Goal: Task Accomplishment & Management: Use online tool/utility

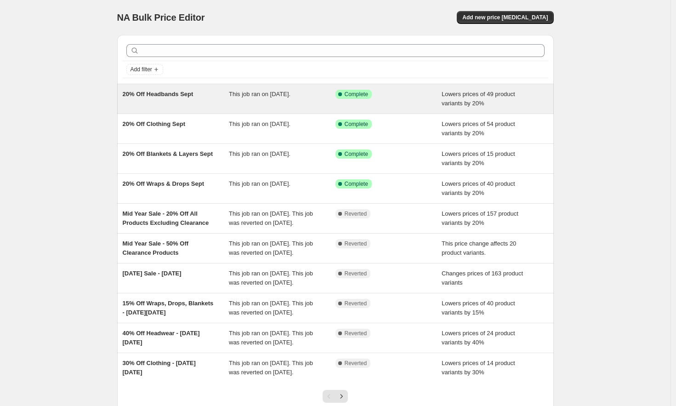
click at [219, 97] on div "20% Off Headbands Sept" at bounding box center [176, 99] width 107 height 18
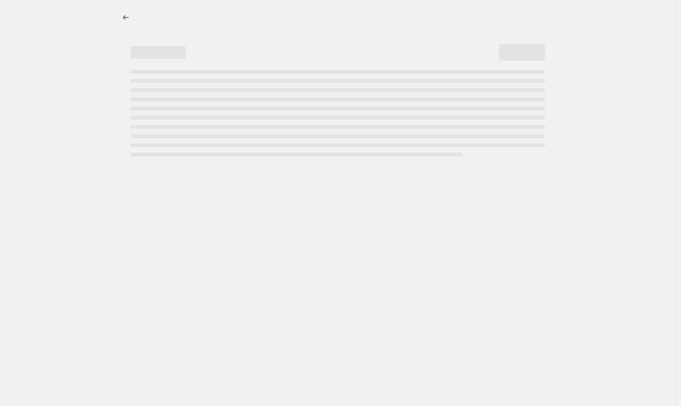
select select "percentage"
select select "collection"
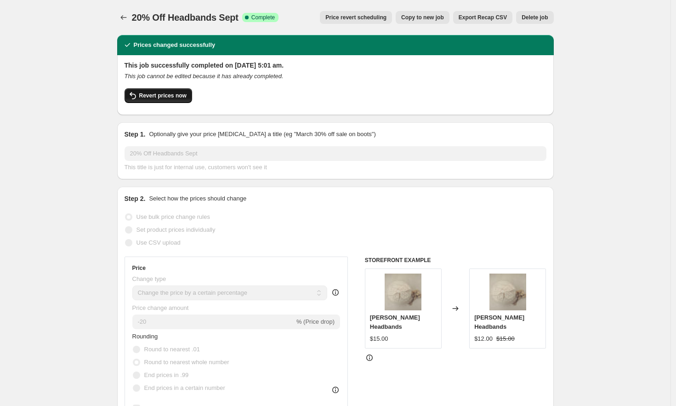
click at [169, 98] on span "Revert prices now" at bounding box center [162, 95] width 47 height 7
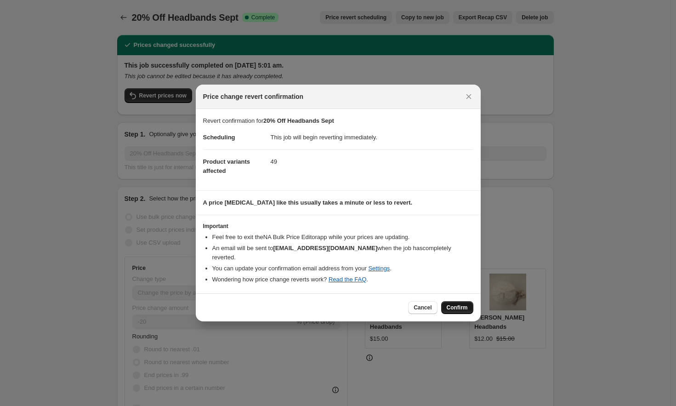
click at [458, 308] on span "Confirm" at bounding box center [457, 307] width 21 height 7
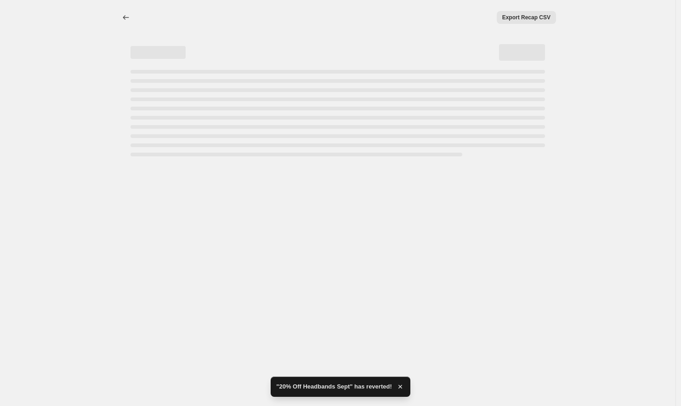
select select "percentage"
select select "collection"
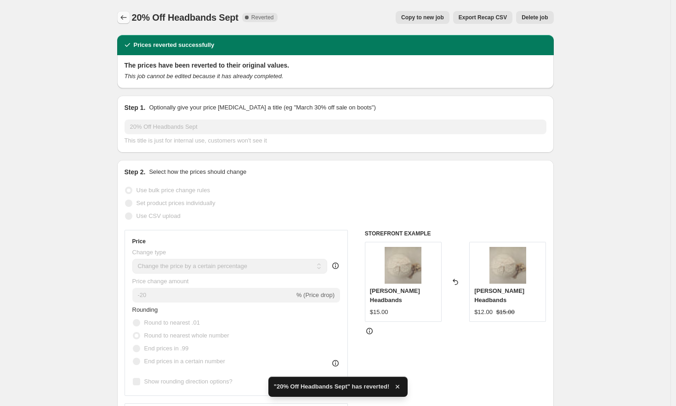
click at [122, 16] on icon "Price change jobs" at bounding box center [123, 17] width 9 height 9
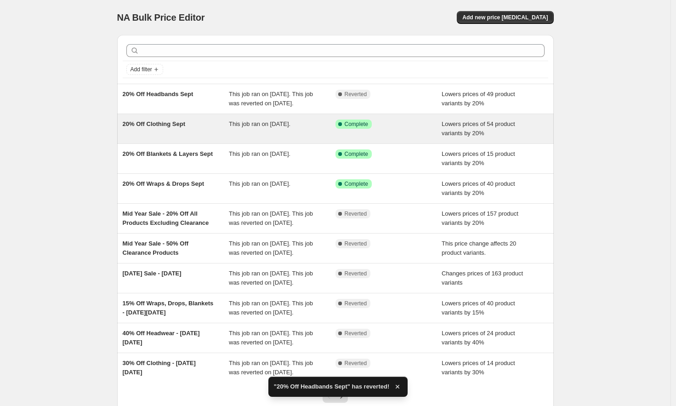
click at [153, 127] on span "20% Off Clothing Sept" at bounding box center [154, 123] width 63 height 7
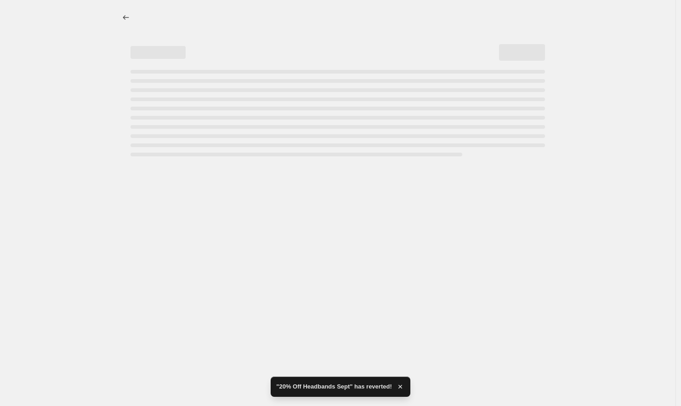
select select "percentage"
select select "collection"
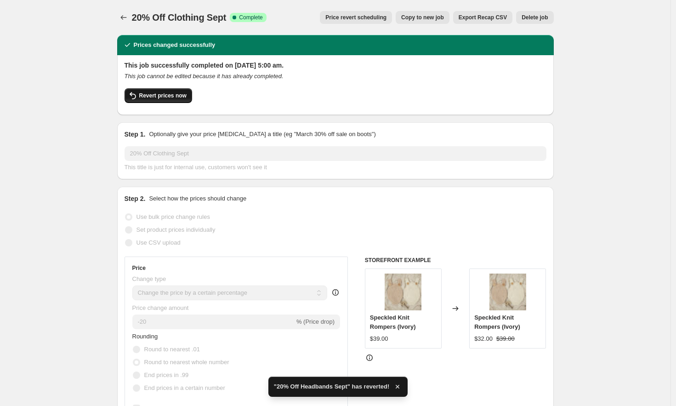
click at [163, 96] on span "Revert prices now" at bounding box center [162, 95] width 47 height 7
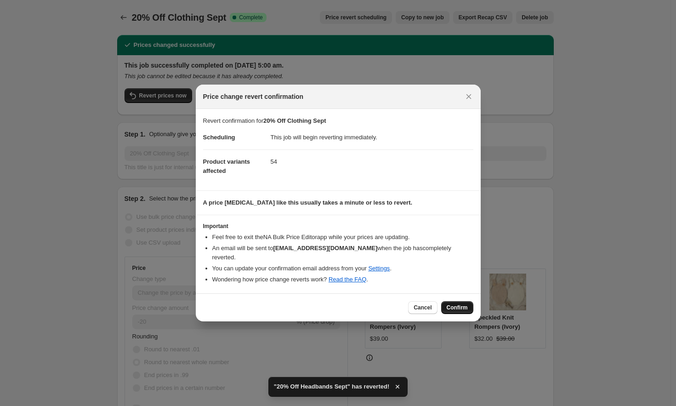
click at [462, 309] on span "Confirm" at bounding box center [457, 307] width 21 height 7
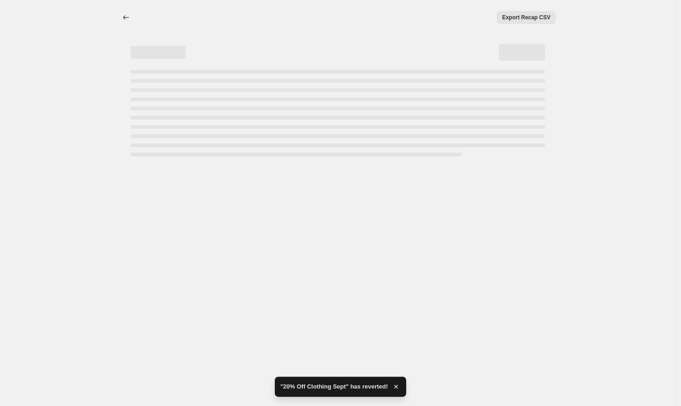
select select "percentage"
select select "collection"
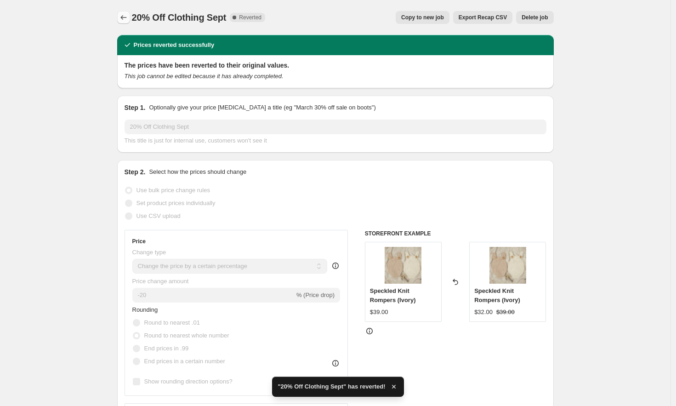
click at [126, 17] on icon "Price change jobs" at bounding box center [123, 17] width 9 height 9
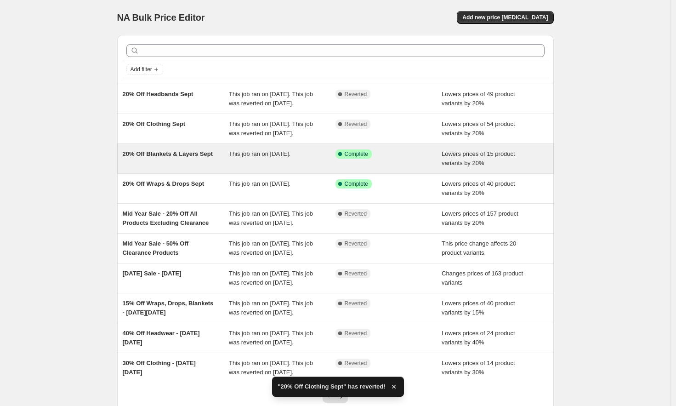
click at [153, 168] on div "20% Off Blankets & Layers Sept" at bounding box center [176, 158] width 107 height 18
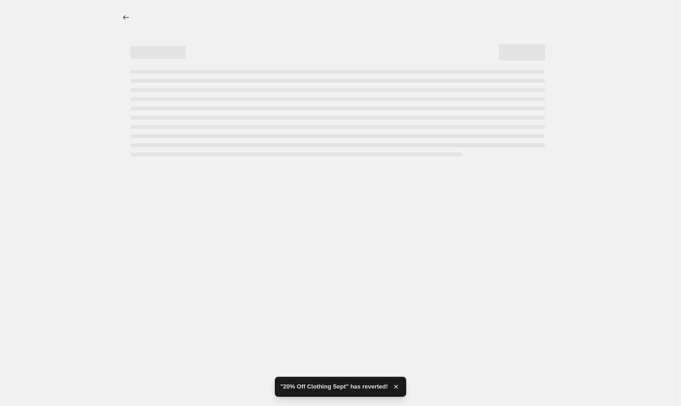
select select "percentage"
select select "collection"
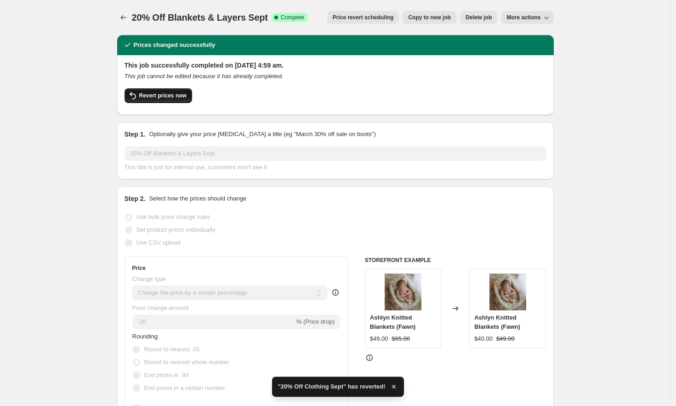
click at [179, 97] on span "Revert prices now" at bounding box center [162, 95] width 47 height 7
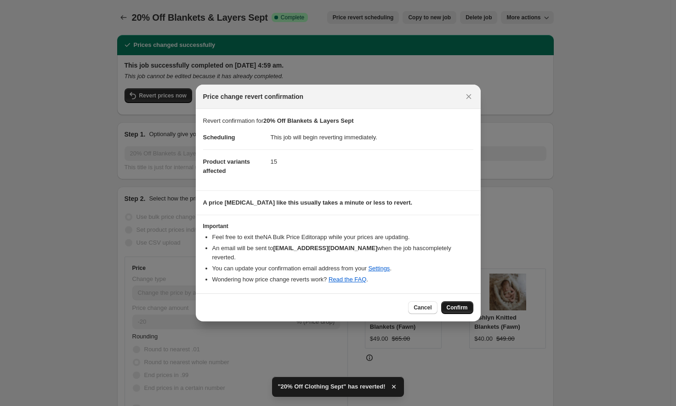
click at [460, 308] on span "Confirm" at bounding box center [457, 307] width 21 height 7
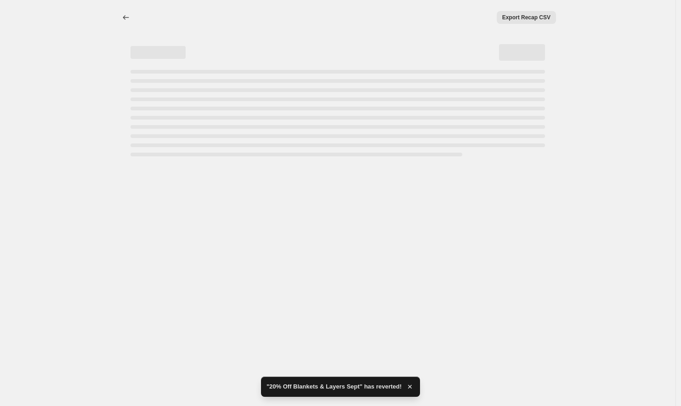
select select "percentage"
select select "collection"
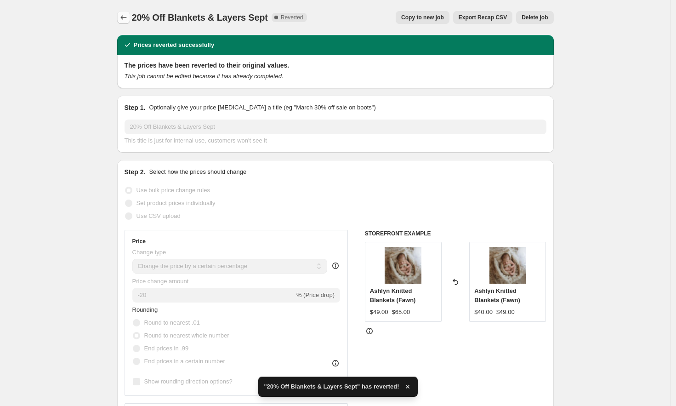
click at [125, 17] on icon "Price change jobs" at bounding box center [123, 17] width 9 height 9
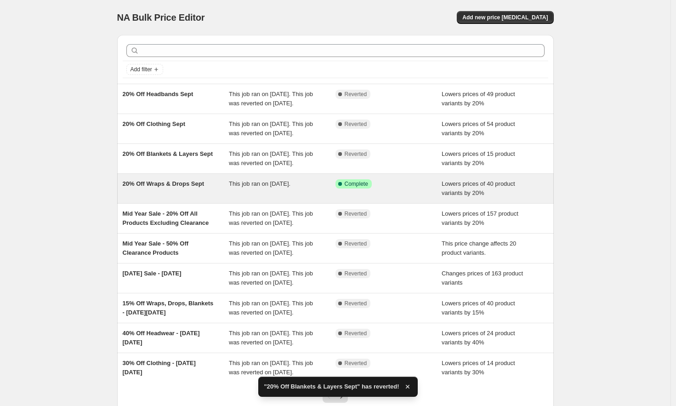
click at [194, 187] on span "20% Off Wraps & Drops Sept" at bounding box center [163, 183] width 81 height 7
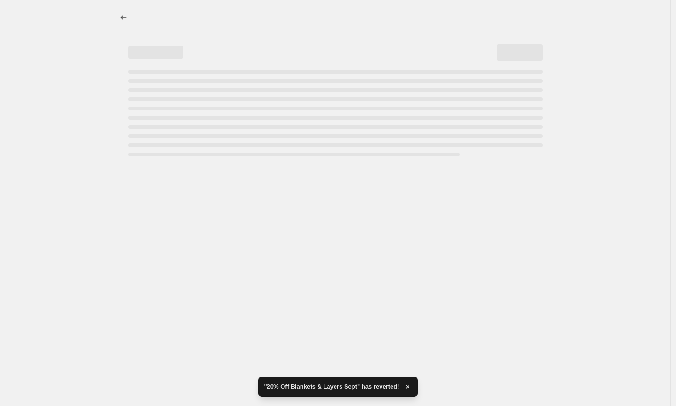
select select "percentage"
select select "collection"
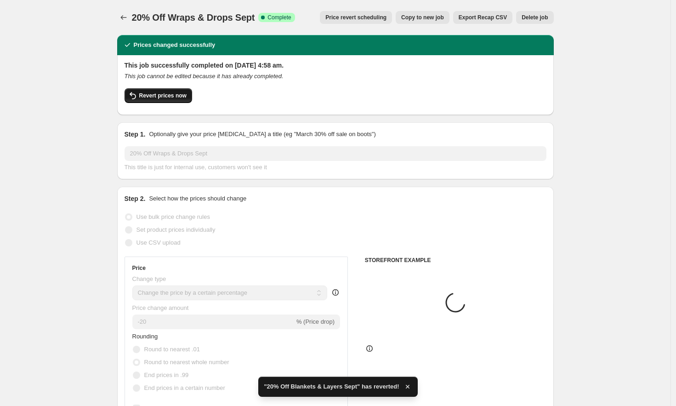
click at [176, 94] on span "Revert prices now" at bounding box center [162, 95] width 47 height 7
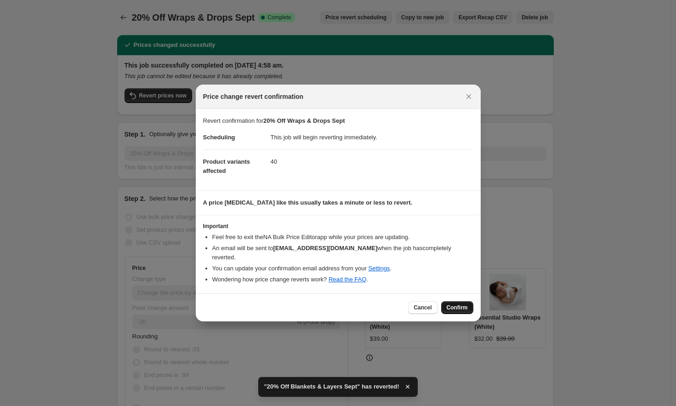
click at [455, 303] on button "Confirm" at bounding box center [457, 307] width 32 height 13
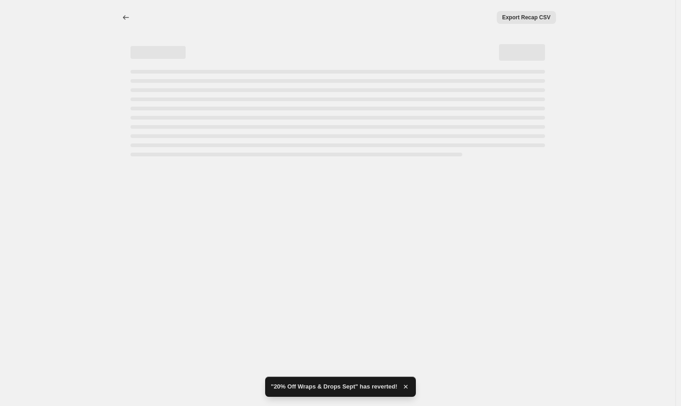
select select "percentage"
select select "collection"
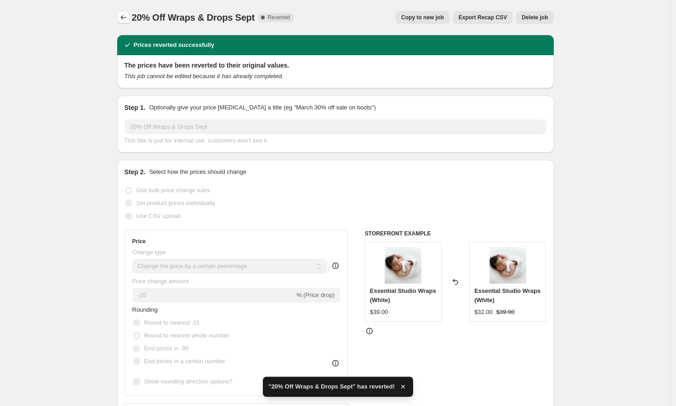
click at [124, 19] on icon "Price change jobs" at bounding box center [123, 17] width 9 height 9
